Goal: Task Accomplishment & Management: Manage account settings

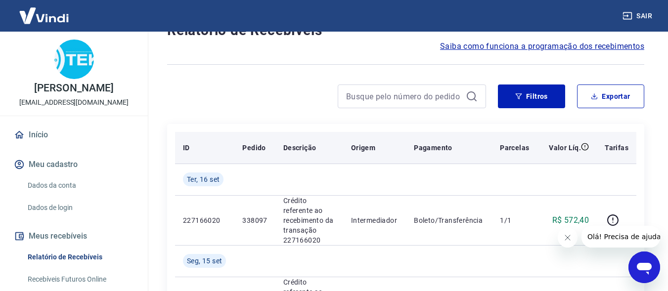
scroll to position [49, 0]
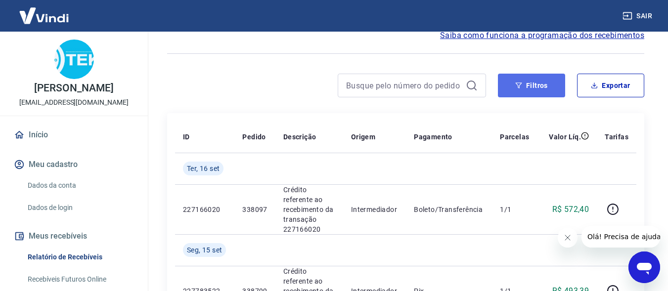
click at [530, 93] on button "Filtros" at bounding box center [531, 86] width 67 height 24
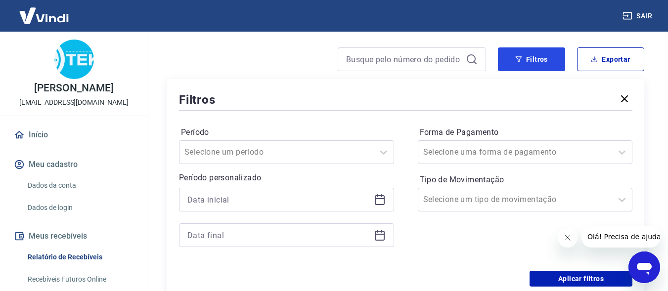
scroll to position [99, 0]
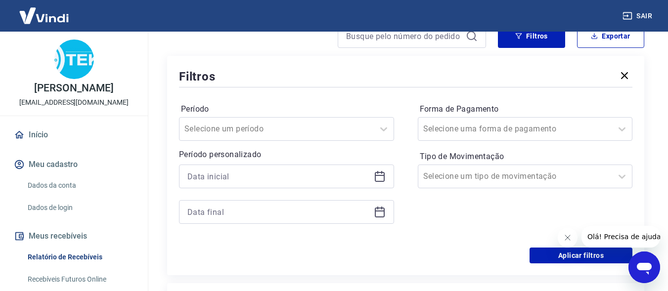
click at [378, 172] on icon at bounding box center [380, 177] width 10 height 10
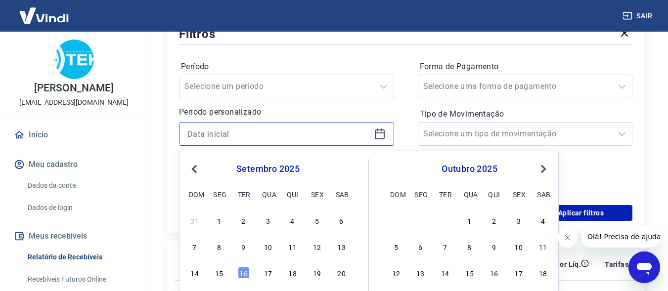
scroll to position [198, 0]
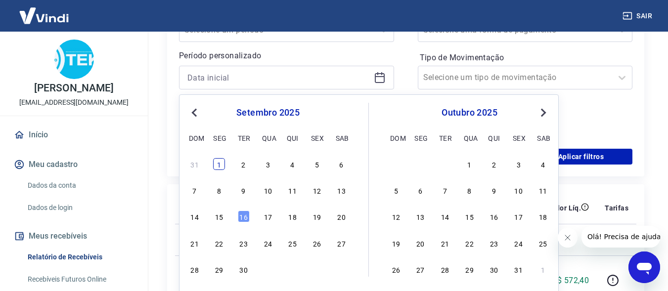
click at [218, 167] on div "1" at bounding box center [219, 164] width 12 height 12
type input "[DATE]"
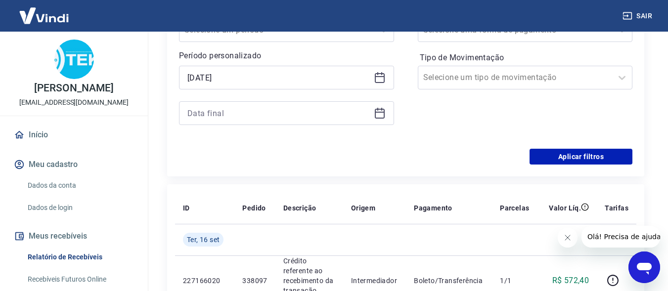
click at [381, 114] on icon at bounding box center [380, 113] width 12 height 12
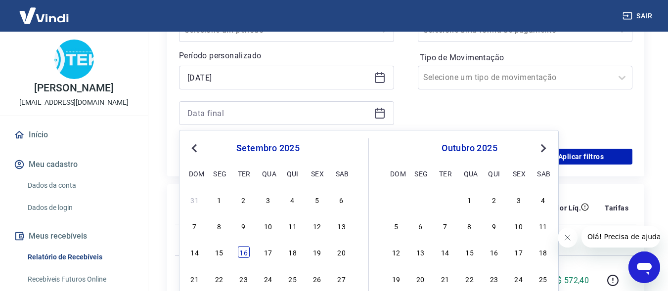
click at [245, 252] on div "16" at bounding box center [244, 252] width 12 height 12
type input "[DATE]"
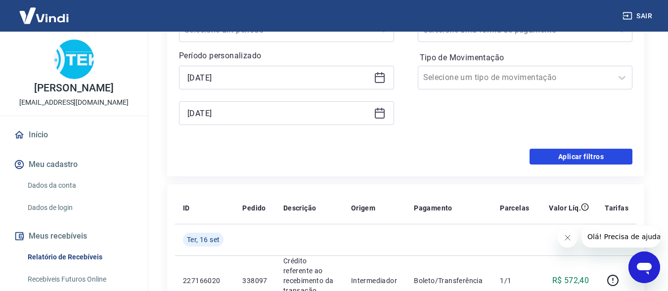
click at [582, 150] on button "Aplicar filtros" at bounding box center [580, 157] width 103 height 16
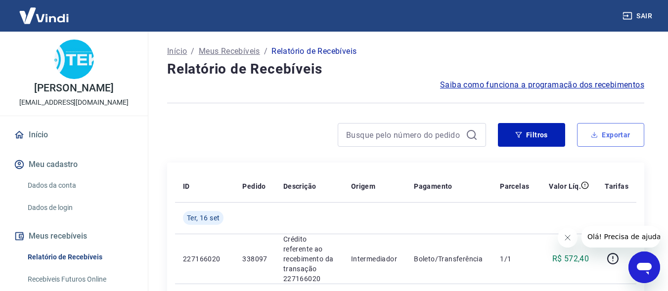
click at [603, 134] on button "Exportar" at bounding box center [610, 135] width 67 height 24
type input "[DATE]"
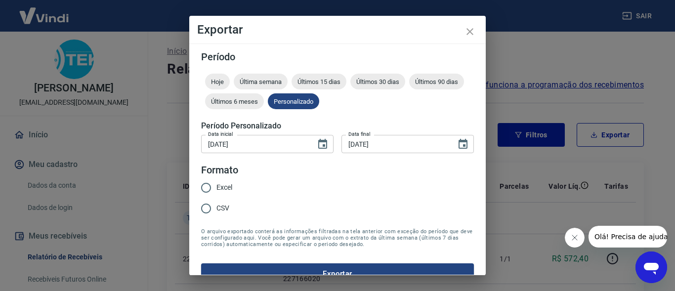
click at [205, 186] on input "Excel" at bounding box center [206, 187] width 21 height 21
radio input "true"
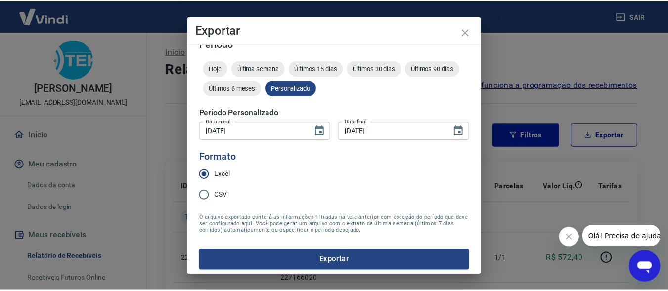
scroll to position [17, 0]
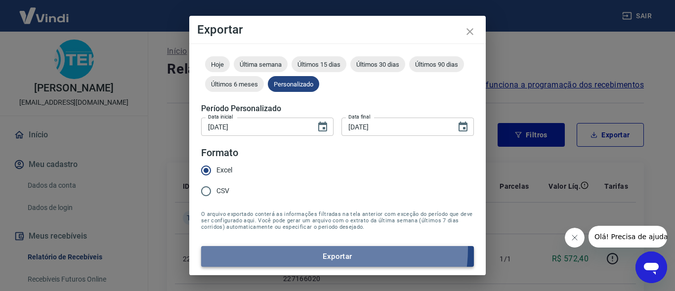
click at [317, 249] on button "Exportar" at bounding box center [337, 256] width 273 height 21
